Goal: Transaction & Acquisition: Book appointment/travel/reservation

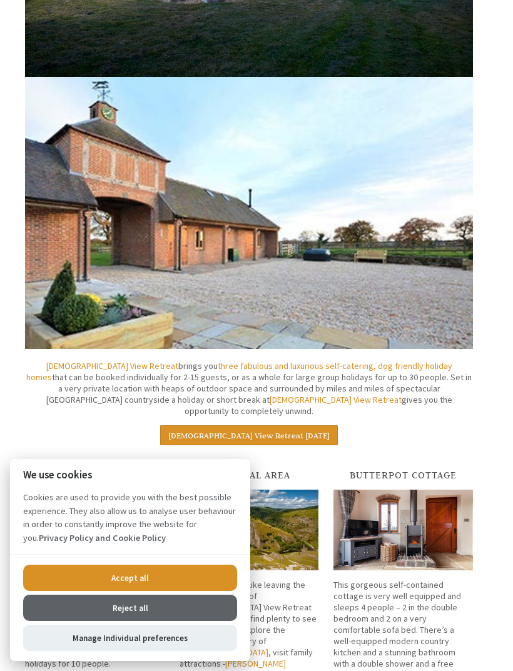
scroll to position [617, 0]
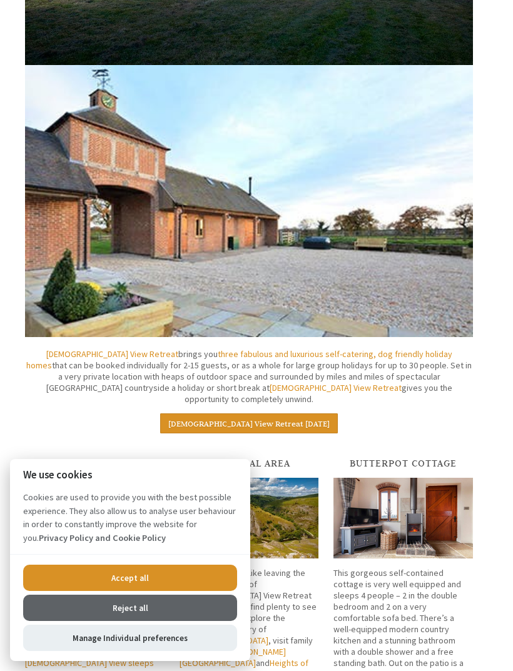
click at [171, 621] on button "Reject all" at bounding box center [130, 608] width 214 height 26
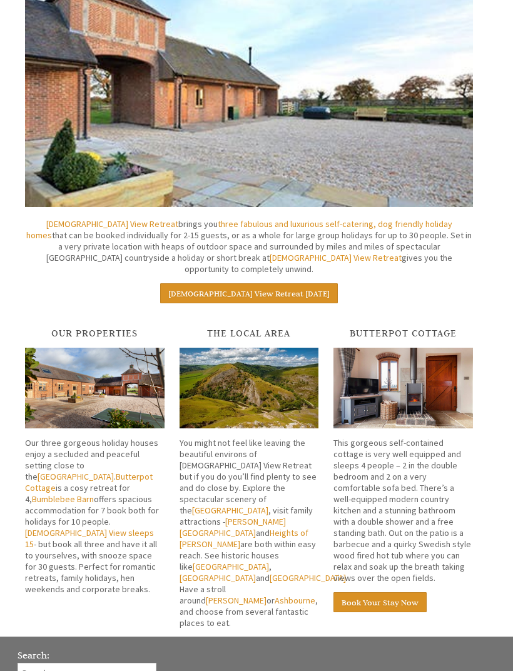
scroll to position [747, 0]
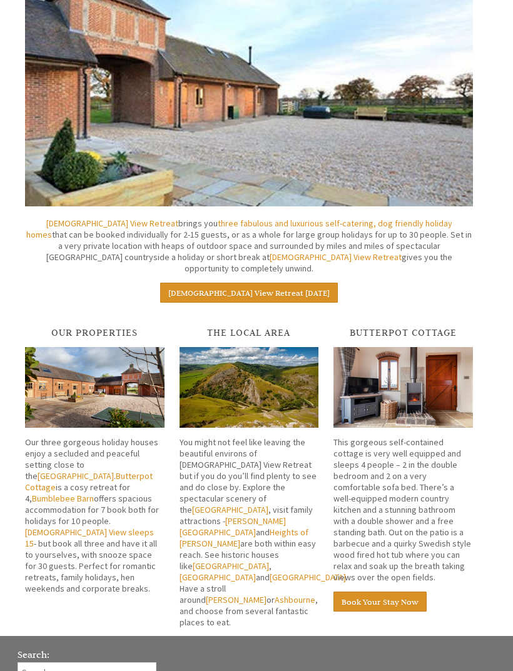
click at [135, 388] on img at bounding box center [94, 388] width 139 height 81
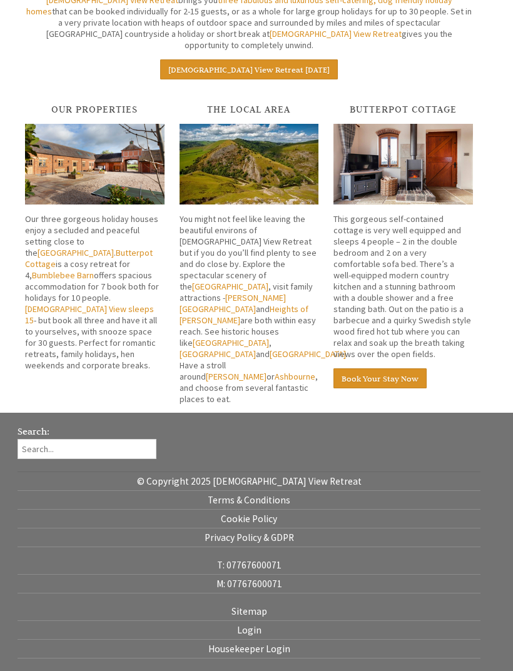
scroll to position [975, 0]
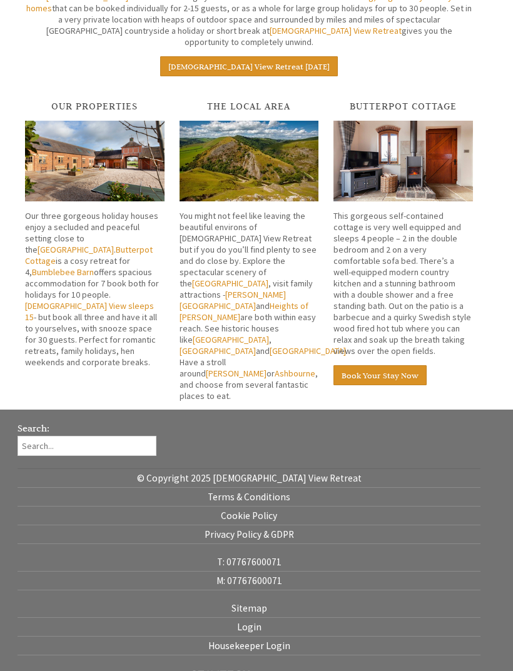
click at [133, 166] on img at bounding box center [94, 161] width 139 height 81
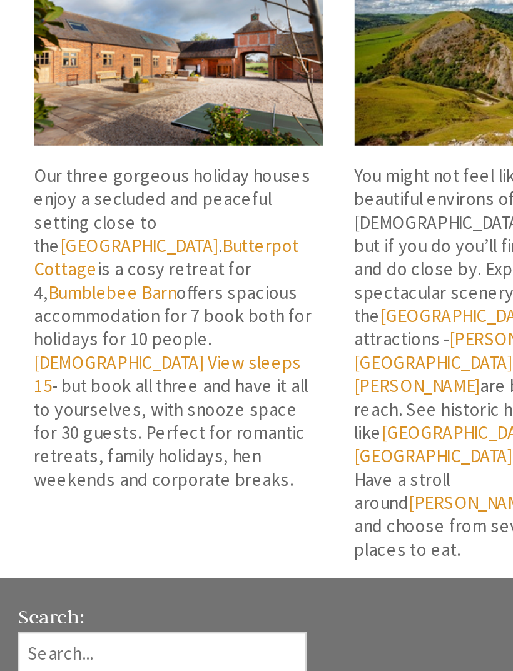
click at [126, 300] on link "[DEMOGRAPHIC_DATA] View sleeps 15" at bounding box center [89, 311] width 129 height 23
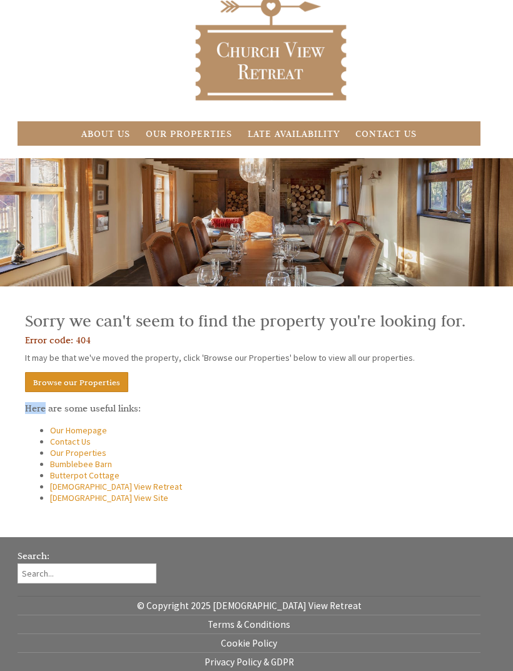
scroll to position [49, 0]
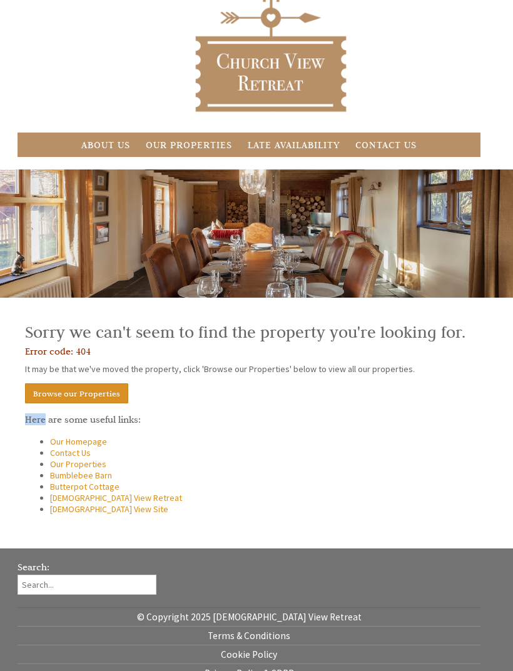
click at [191, 438] on div "Sorry we can't seem to find the property you're looking for. Error code: 404 It…" at bounding box center [249, 416] width 463 height 213
click at [95, 392] on link "Browse our Properties" at bounding box center [76, 393] width 103 height 20
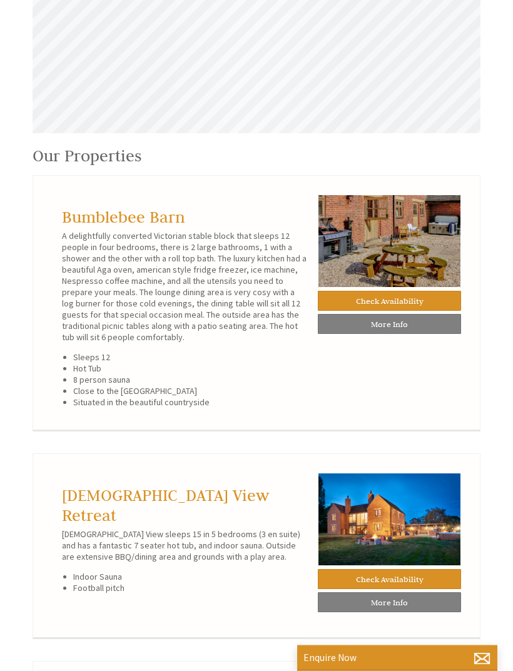
scroll to position [414, 0]
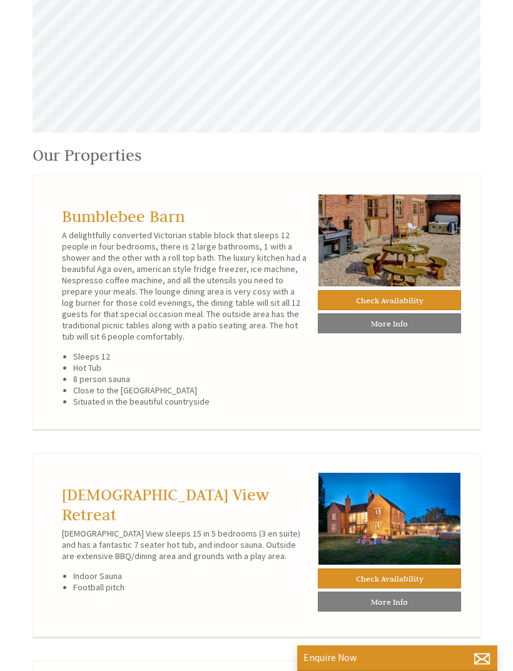
click at [413, 259] on img at bounding box center [389, 240] width 143 height 93
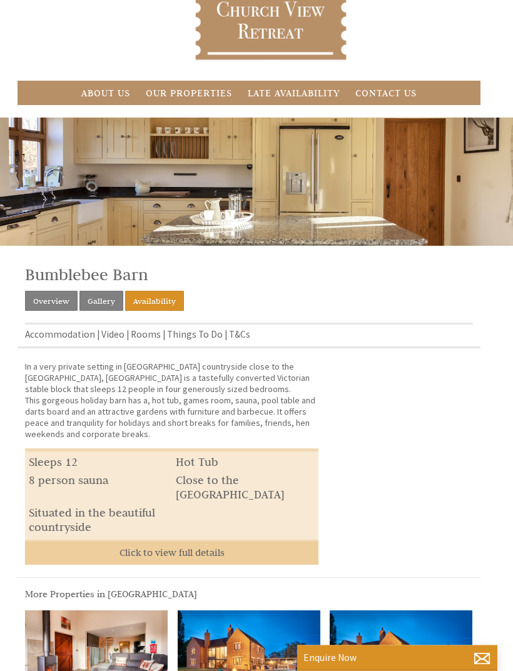
scroll to position [101, 0]
click at [311, 200] on div at bounding box center [256, 182] width 513 height 128
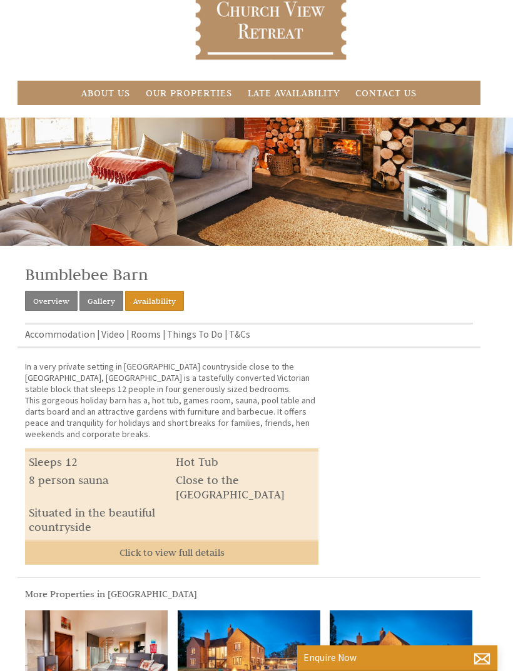
click at [373, 185] on div "Bumblebee Barn A delightfully converted Victorian stable block that sleeps 12 p…" at bounding box center [256, 157] width 513 height 78
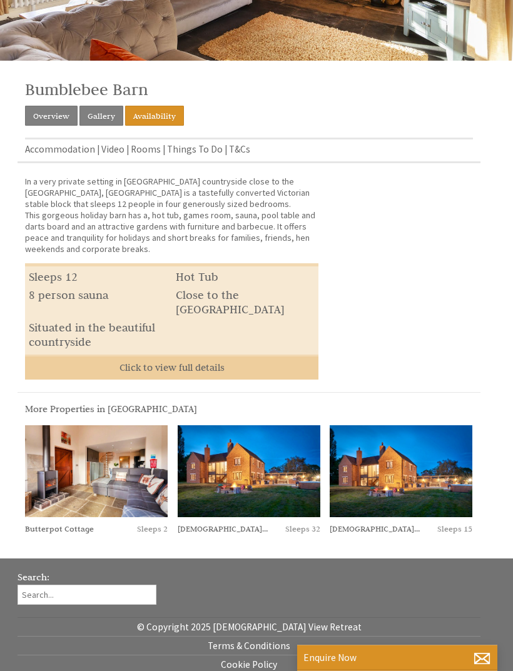
click at [223, 358] on link "Click to view full details" at bounding box center [171, 367] width 293 height 25
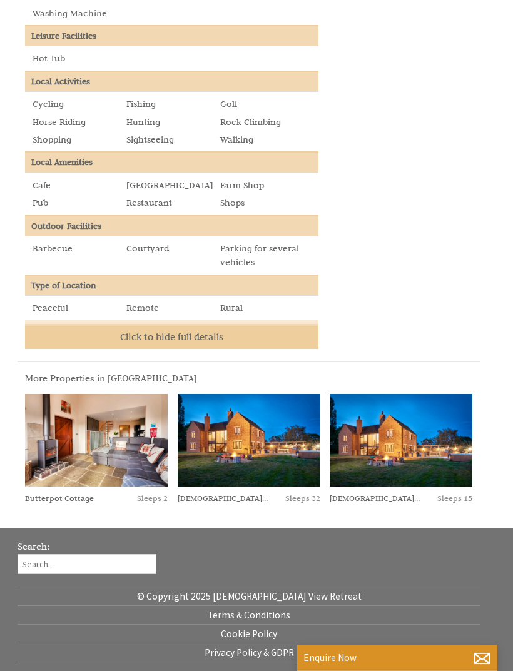
scroll to position [1002, 0]
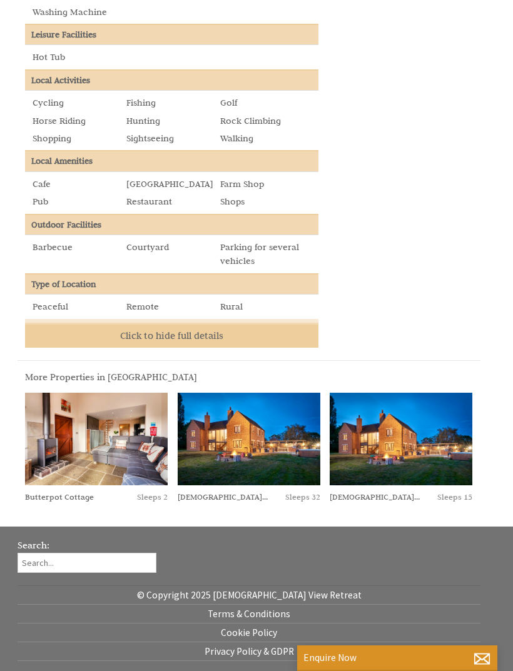
click at [433, 413] on img at bounding box center [401, 439] width 143 height 92
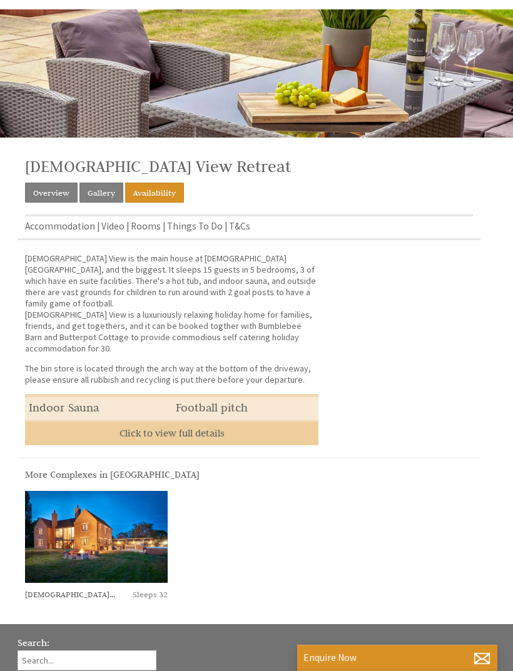
scroll to position [209, 0]
click at [131, 513] on img at bounding box center [96, 537] width 143 height 92
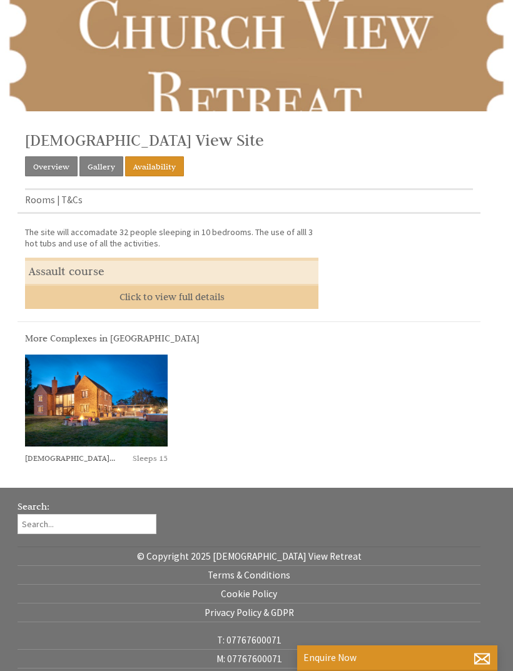
scroll to position [253, 0]
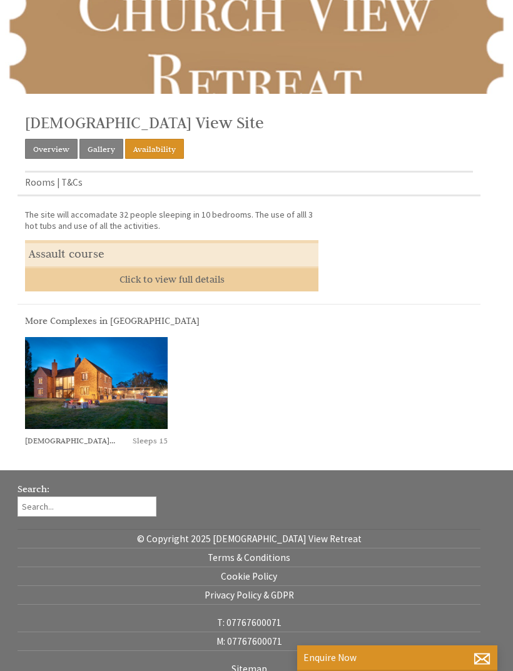
click at [102, 153] on link "Gallery" at bounding box center [101, 149] width 44 height 20
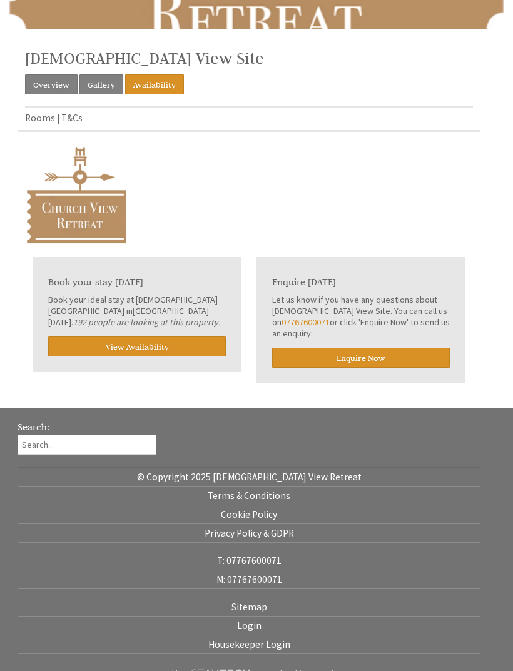
scroll to position [323, 0]
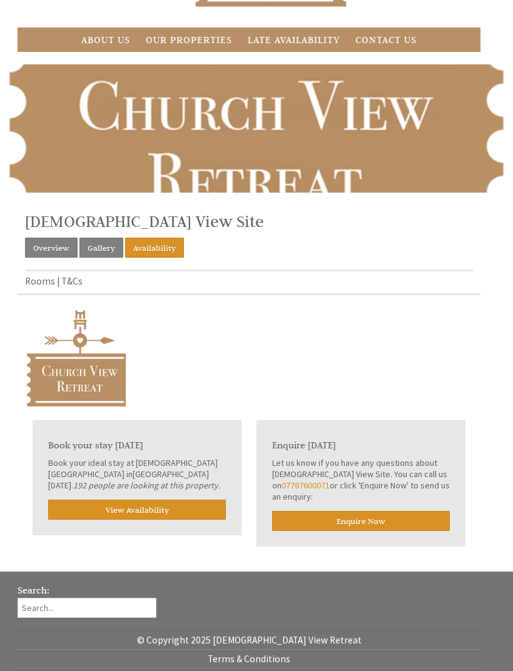
click at [104, 240] on link "Gallery" at bounding box center [101, 248] width 44 height 20
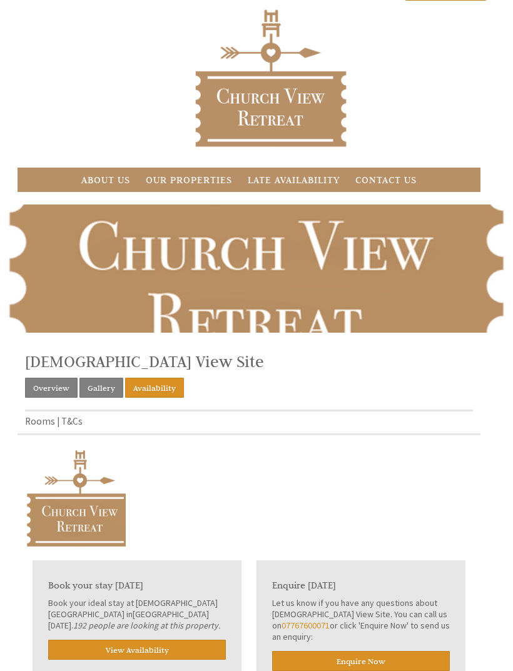
scroll to position [0, 0]
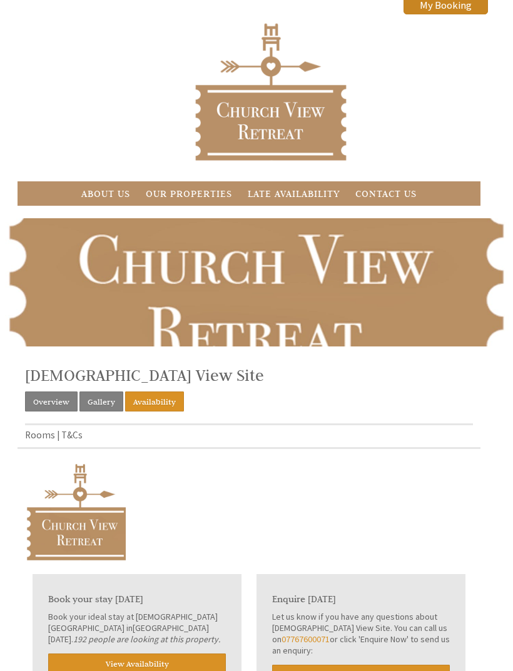
click at [205, 190] on link "Our Properties" at bounding box center [189, 194] width 86 height 12
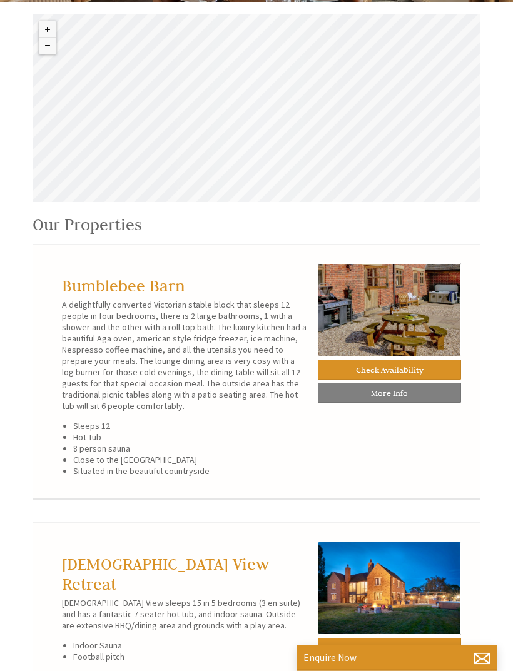
scroll to position [345, 0]
click at [410, 398] on link "More Info" at bounding box center [389, 393] width 143 height 20
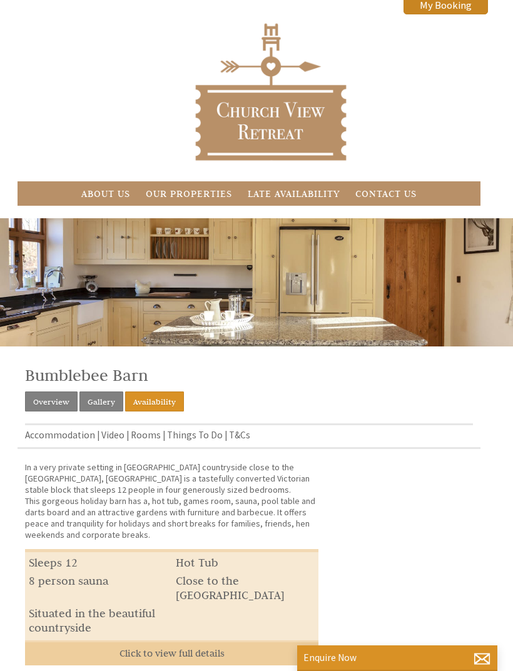
click at [105, 400] on link "Gallery" at bounding box center [101, 402] width 44 height 20
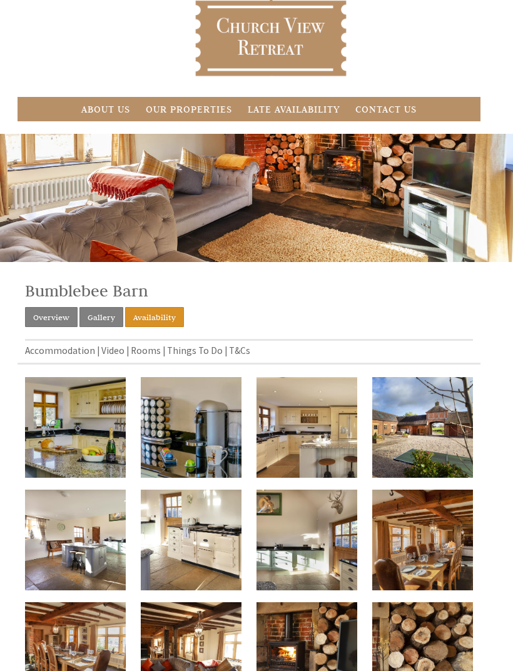
scroll to position [144, 0]
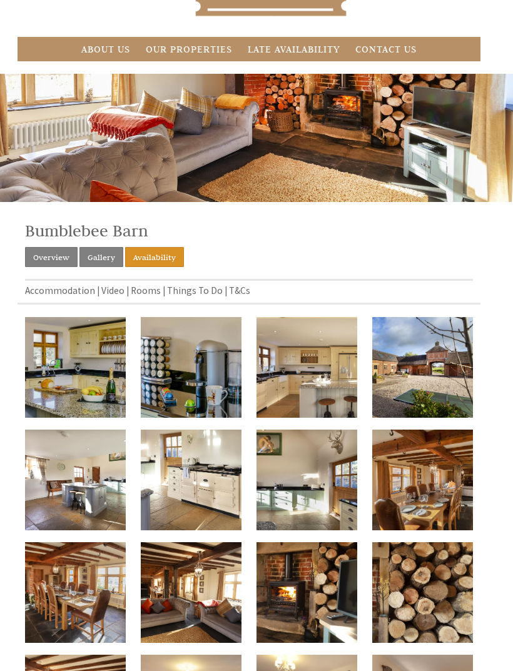
click at [114, 377] on img at bounding box center [75, 367] width 101 height 101
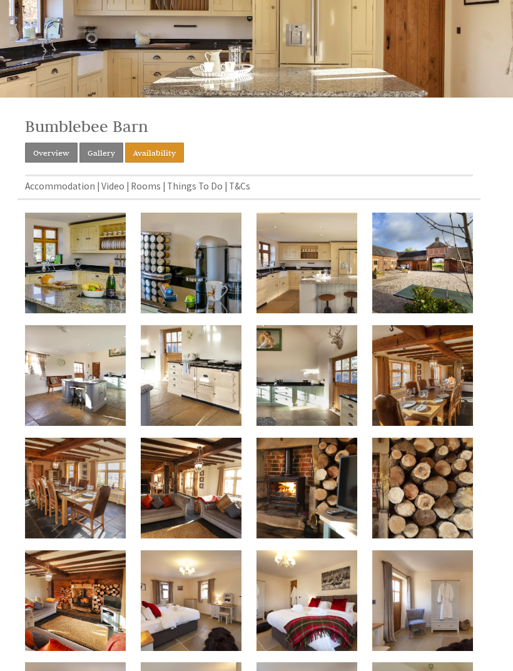
scroll to position [0, 0]
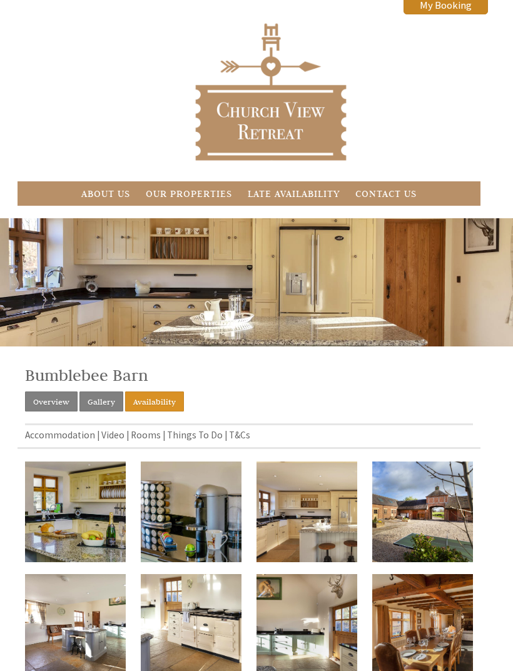
click at [59, 400] on link "Overview" at bounding box center [51, 402] width 53 height 20
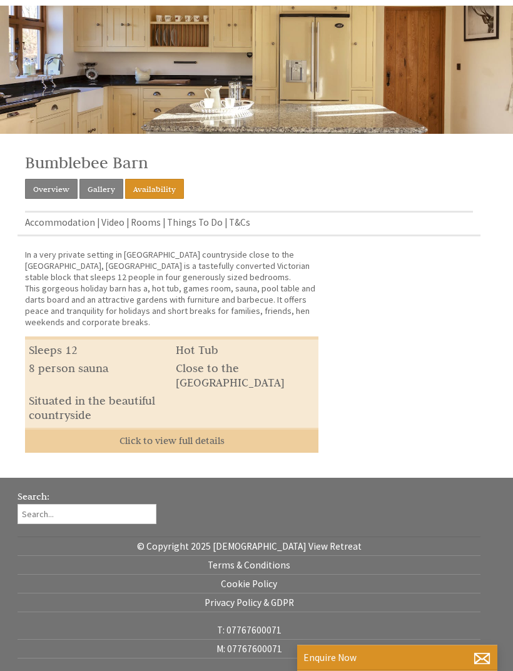
scroll to position [231, 0]
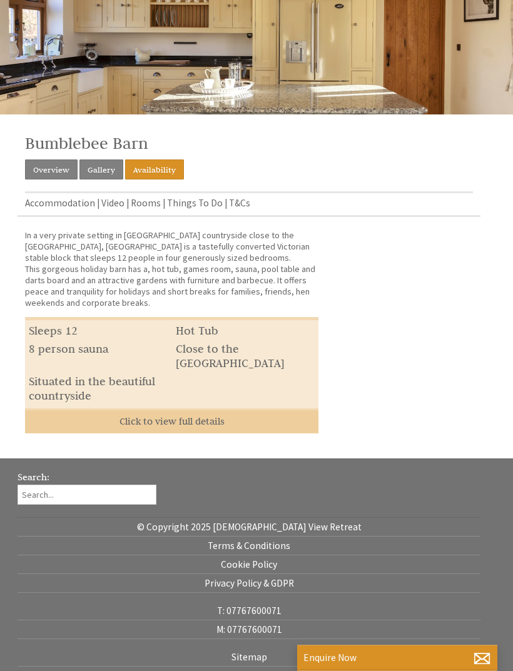
click at [231, 415] on link "Click to view full details" at bounding box center [171, 421] width 293 height 25
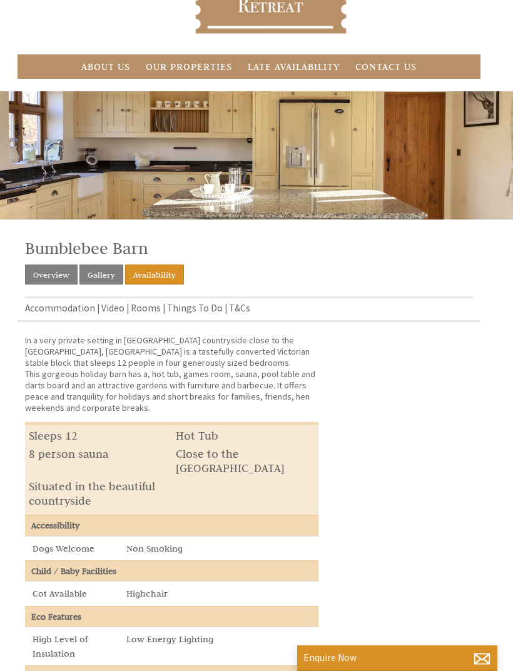
scroll to position [116, 0]
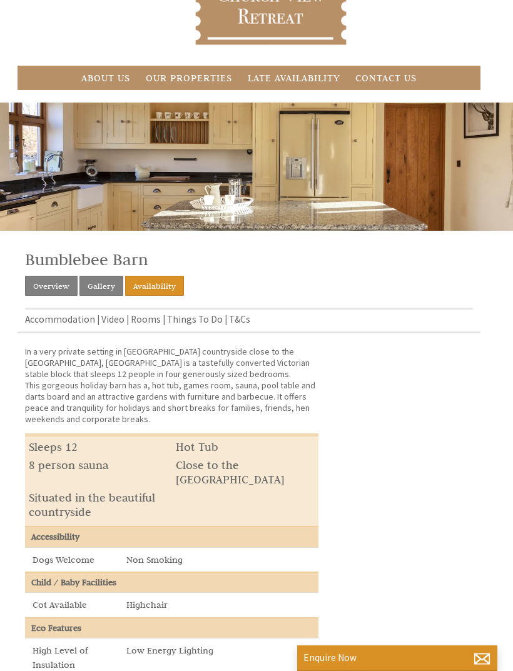
click at [162, 285] on link "Availability" at bounding box center [154, 286] width 59 height 20
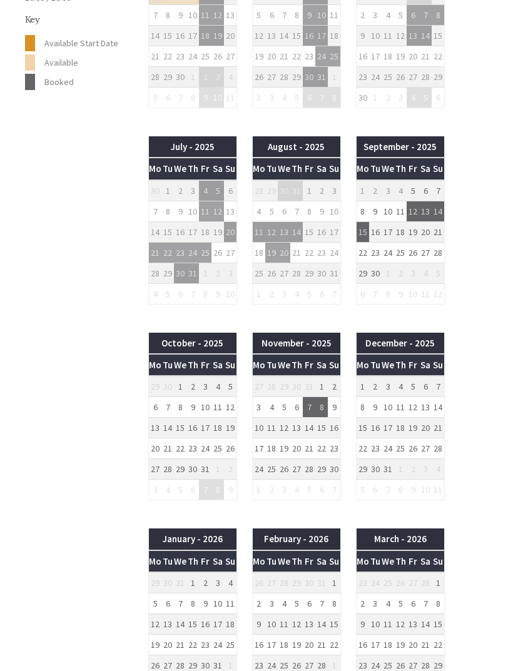
scroll to position [722, 0]
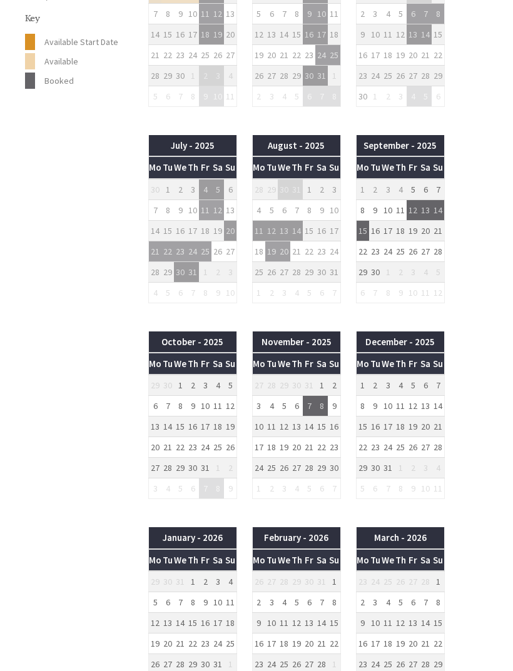
click at [367, 450] on td "22" at bounding box center [362, 447] width 13 height 21
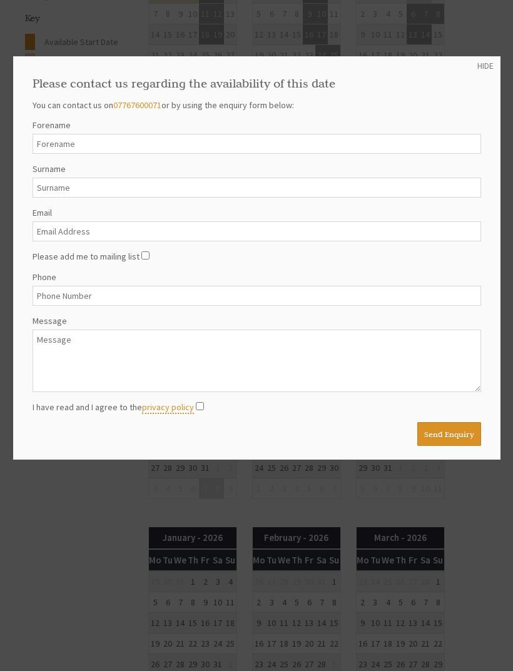
click at [487, 55] on div at bounding box center [256, 335] width 513 height 671
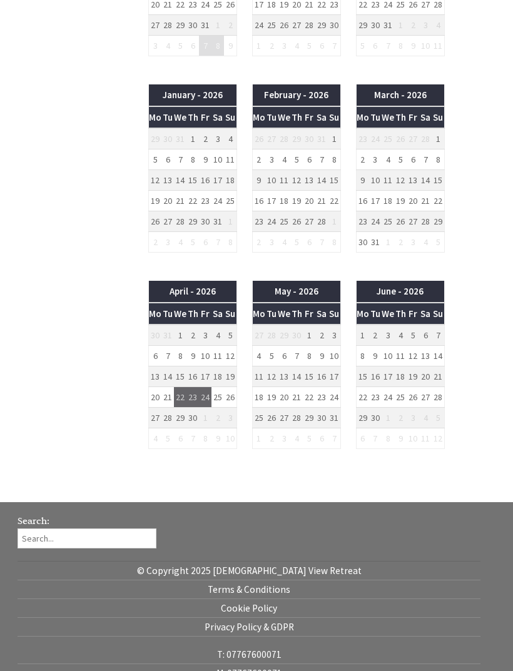
scroll to position [1165, 0]
click at [416, 359] on td "12" at bounding box center [413, 356] width 13 height 21
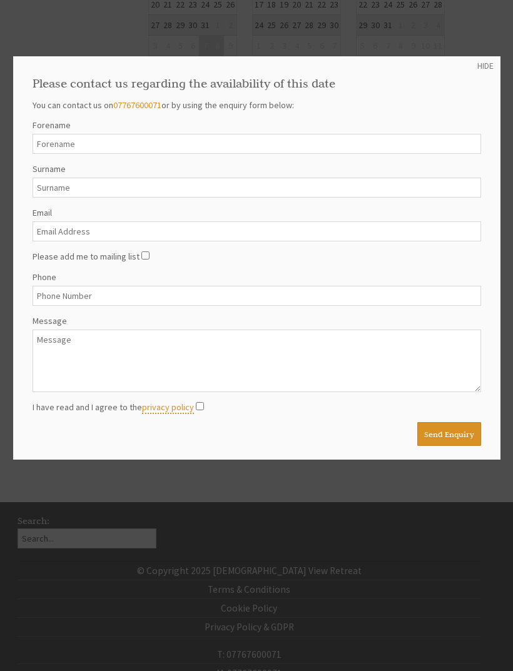
click at [485, 54] on div at bounding box center [256, 335] width 513 height 671
